Goal: Information Seeking & Learning: Learn about a topic

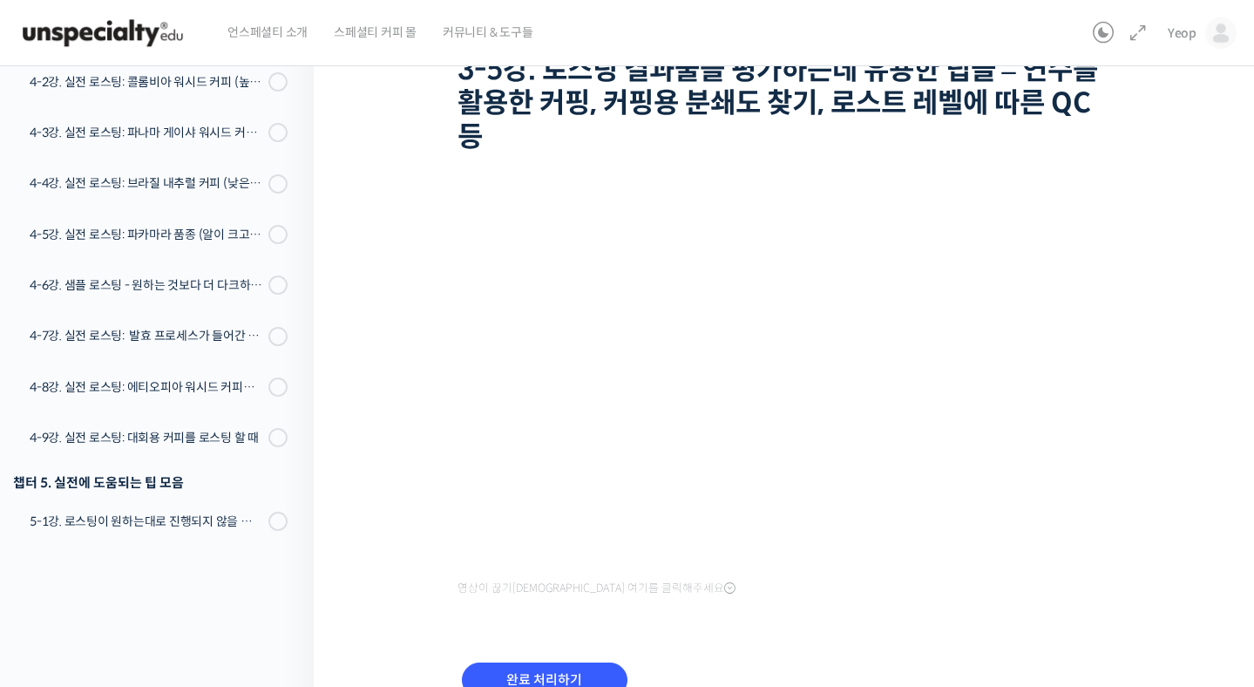
scroll to position [150, 0]
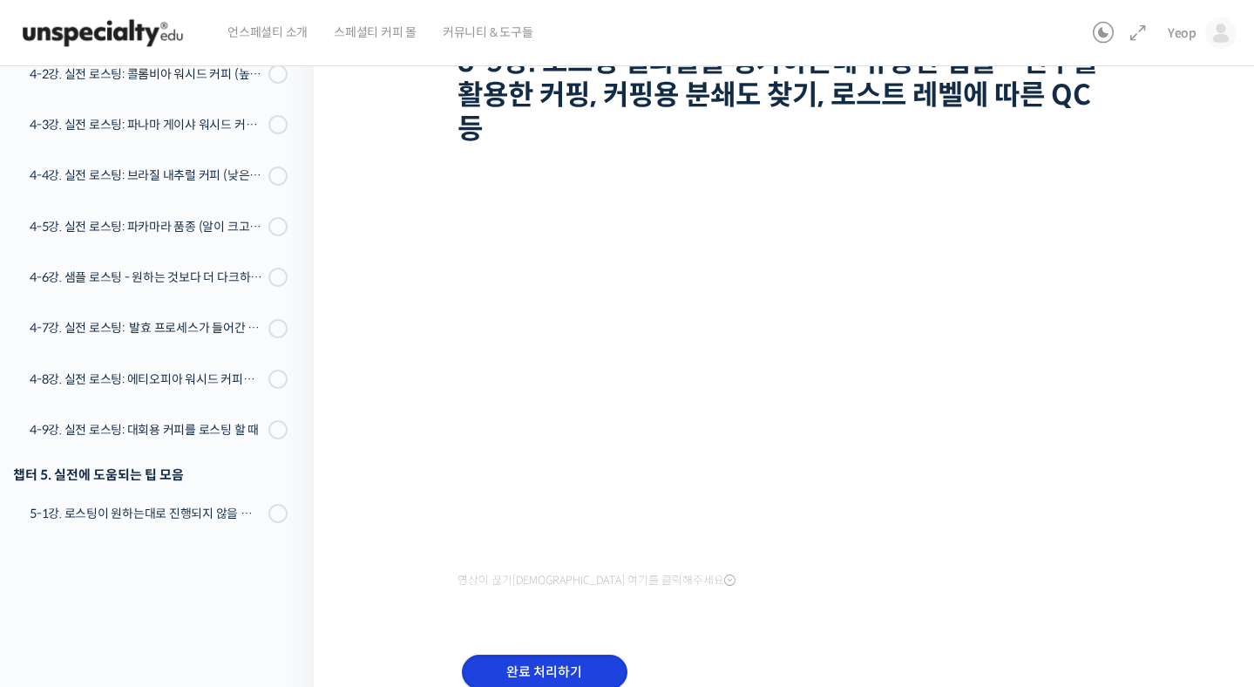
click at [574, 665] on input "완료 처리하기" at bounding box center [545, 673] width 166 height 36
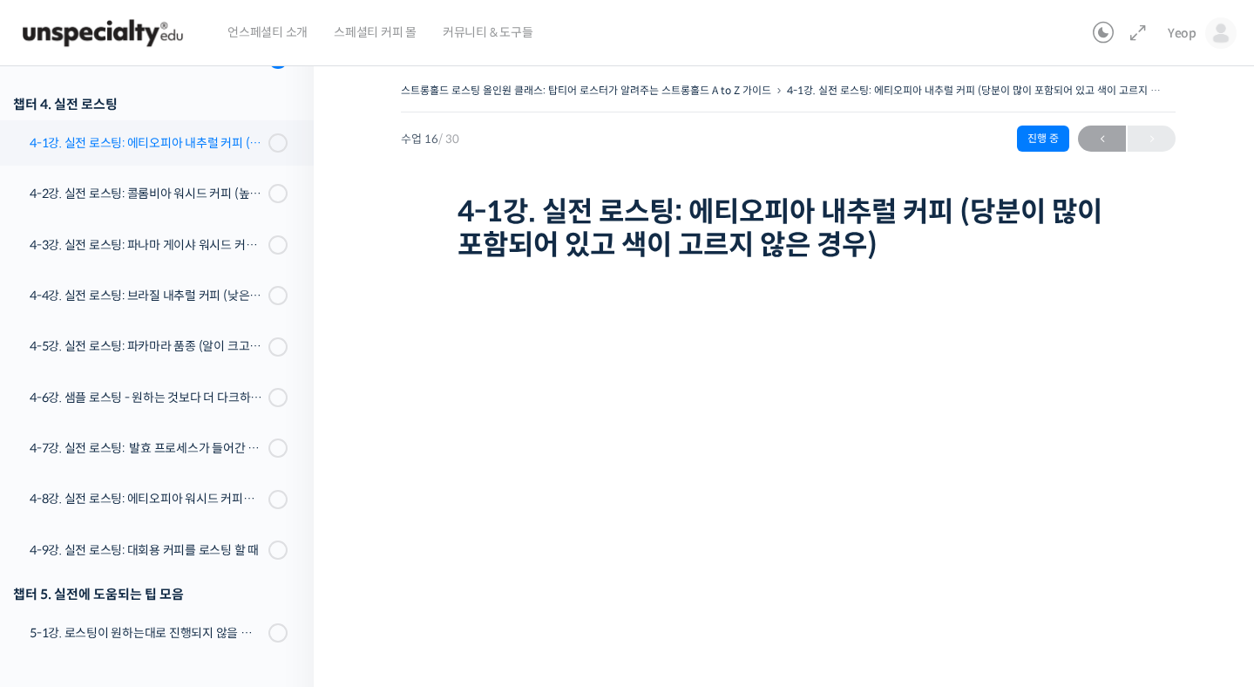
scroll to position [1065, 0]
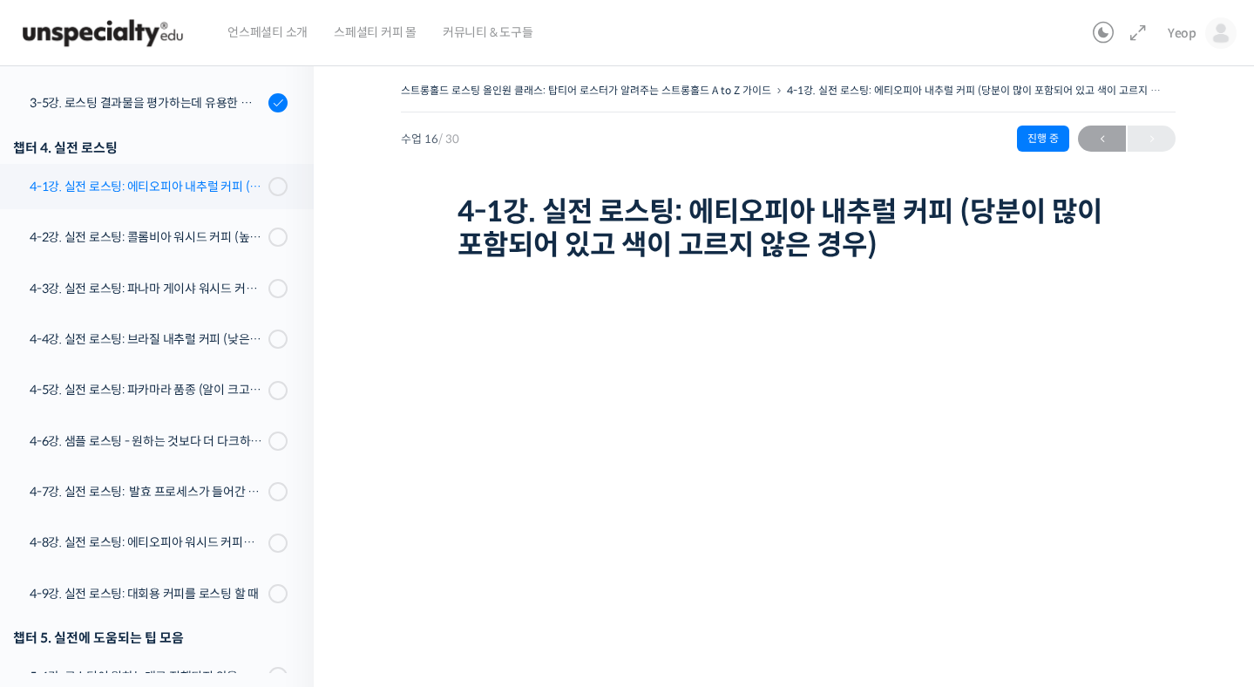
click at [138, 185] on div "4-1강. 실전 로스팅: 에티오피아 내추럴 커피 (당분이 많이 포함되어 있고 색이 고르지 않은 경우)" at bounding box center [147, 186] width 234 height 19
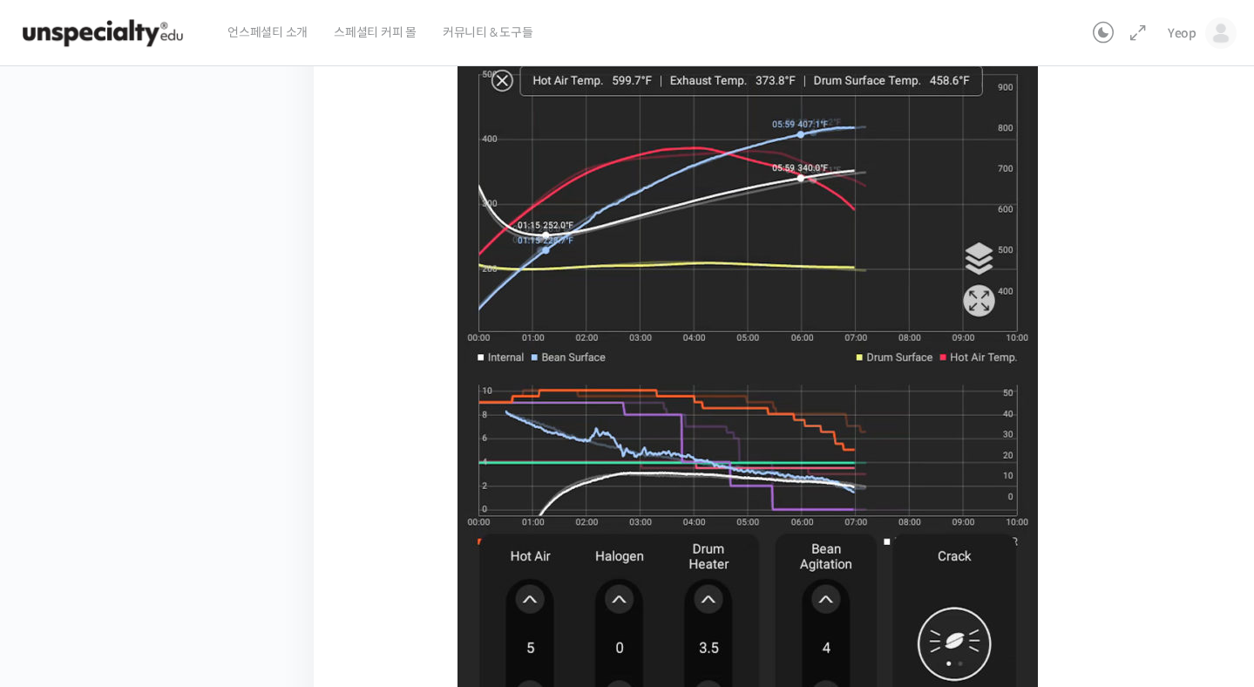
scroll to position [915, 0]
